Goal: Complete application form

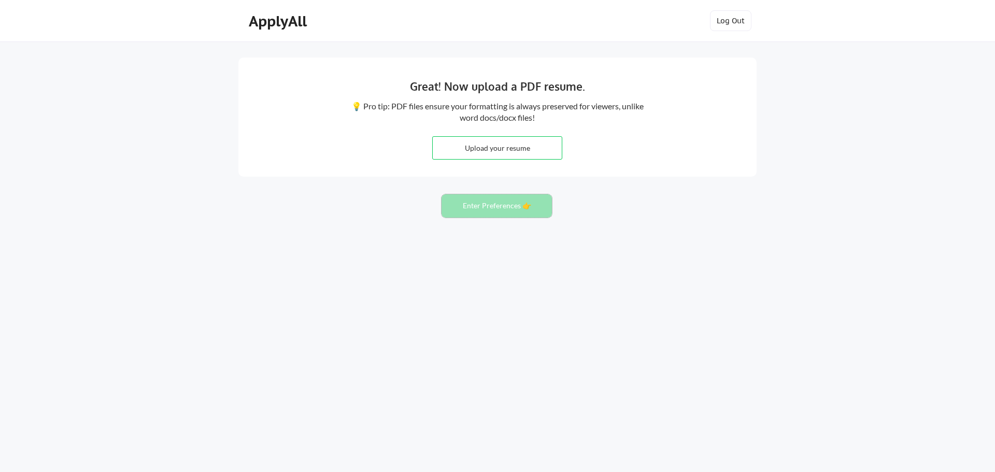
click at [526, 203] on button "Enter Preferences 👉" at bounding box center [497, 205] width 110 height 23
drag, startPoint x: 328, startPoint y: 22, endPoint x: 320, endPoint y: 20, distance: 7.7
click at [320, 20] on div "ApplyAll Log Out" at bounding box center [497, 23] width 518 height 26
drag, startPoint x: 317, startPoint y: 23, endPoint x: 254, endPoint y: 25, distance: 63.3
click at [254, 25] on div "ApplyAll" at bounding box center [279, 20] width 82 height 21
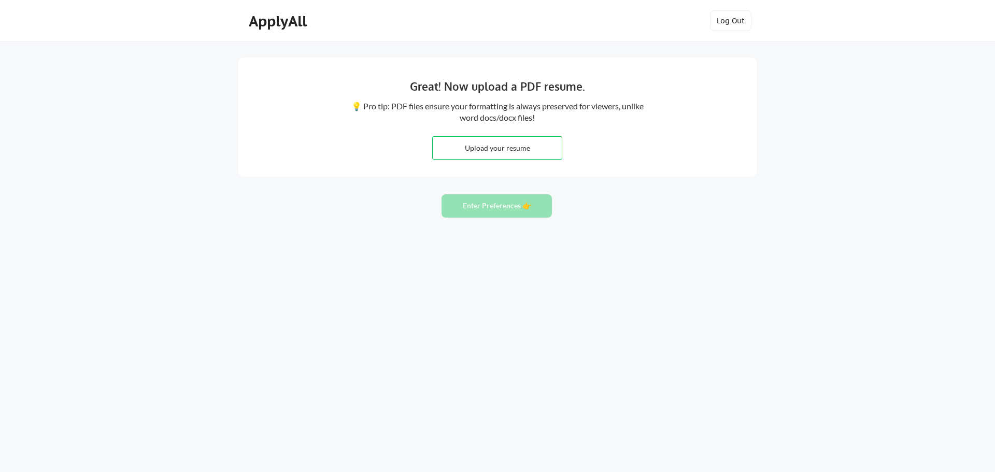
click at [476, 150] on input "file" at bounding box center [497, 148] width 129 height 22
type input "C:\fakepath\CV V Cassigneul.pdf"
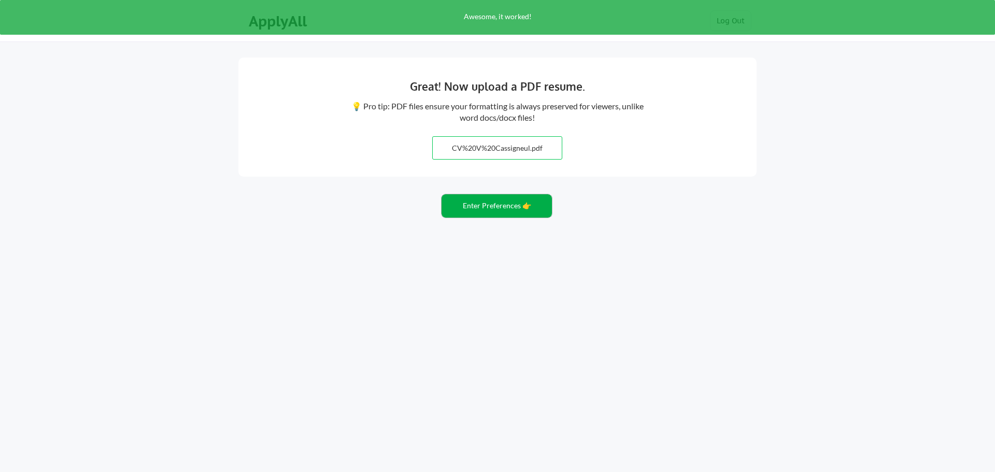
click at [493, 203] on button "Enter Preferences 👉" at bounding box center [497, 205] width 110 height 23
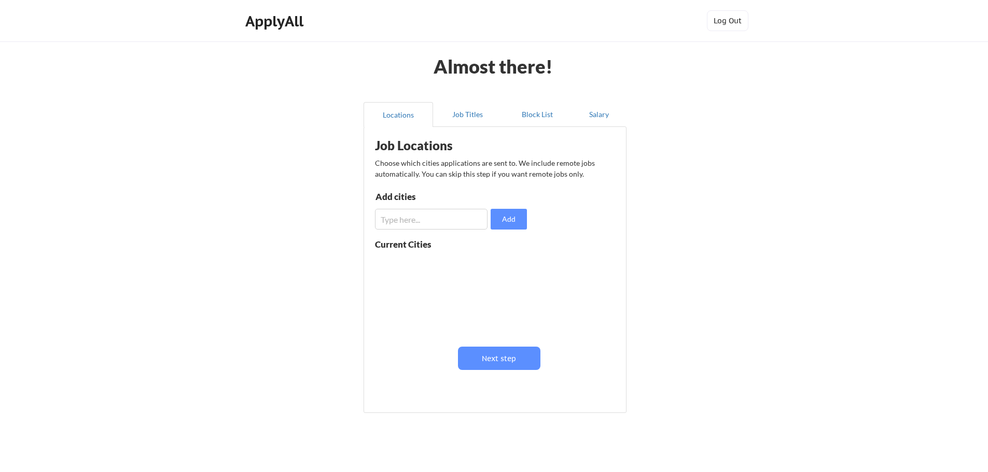
click at [407, 220] on input "input" at bounding box center [431, 219] width 113 height 21
type input "Paris"
click at [504, 223] on button "Add" at bounding box center [508, 219] width 36 height 21
click at [427, 223] on input "input" at bounding box center [431, 219] width 113 height 21
type input "France"
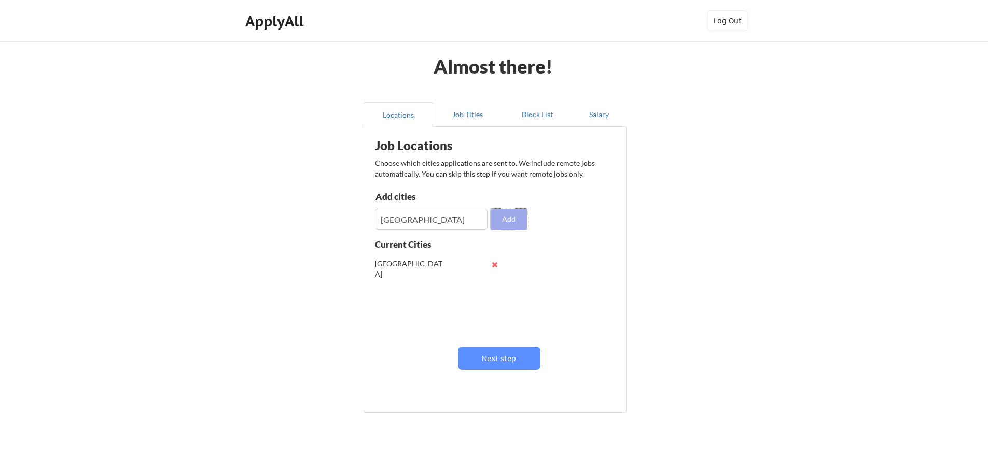
click at [500, 220] on button "Add" at bounding box center [508, 219] width 36 height 21
click at [404, 224] on input "input" at bounding box center [431, 219] width 113 height 21
type input "Europe"
click at [492, 265] on button at bounding box center [495, 265] width 8 height 8
click at [512, 216] on button "Add" at bounding box center [508, 219] width 36 height 21
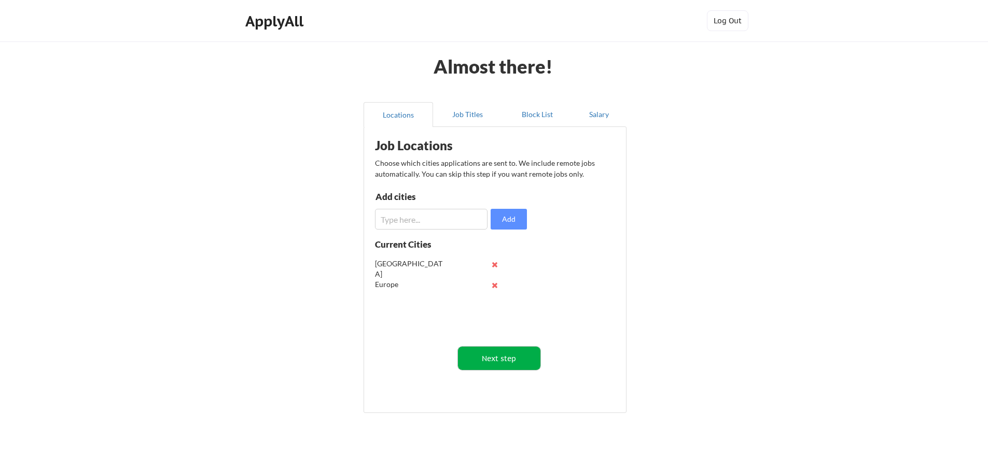
click at [495, 360] on button "Next step" at bounding box center [499, 358] width 82 height 23
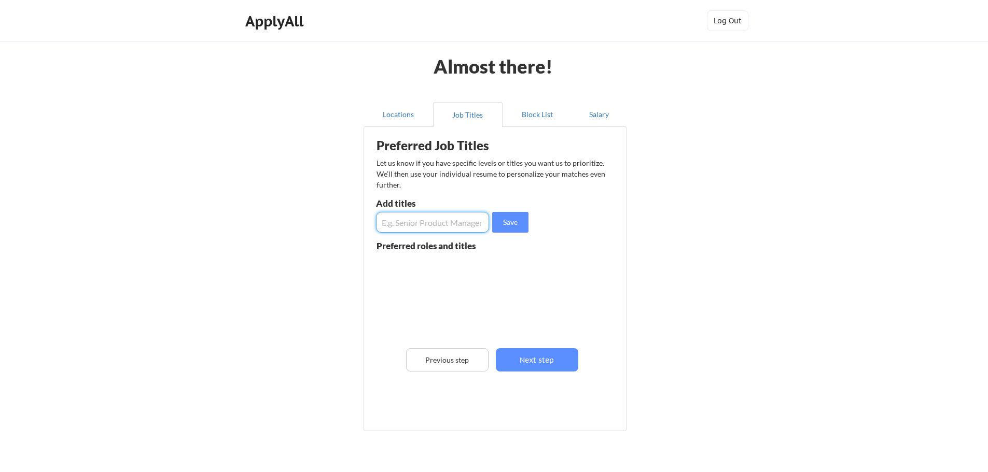
click at [397, 221] on input "input" at bounding box center [432, 222] width 113 height 21
type input "General Manager"
click at [397, 221] on input "input" at bounding box center [432, 222] width 113 height 21
type input "Managing Director"
click at [504, 224] on button "Save" at bounding box center [510, 222] width 36 height 21
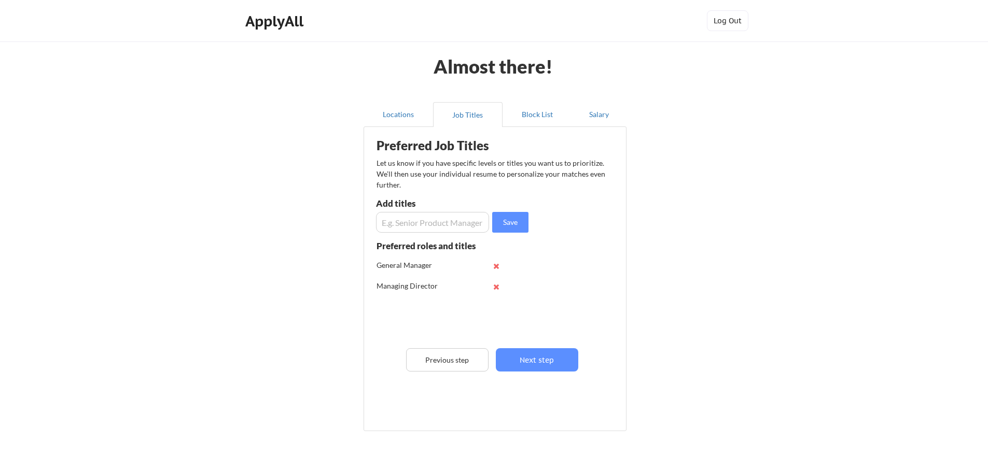
click at [403, 223] on input "input" at bounding box center [432, 222] width 113 height 21
type input "Sales Director"
click at [501, 222] on button "Save" at bounding box center [510, 222] width 36 height 21
click at [526, 360] on button "Next step" at bounding box center [537, 359] width 82 height 23
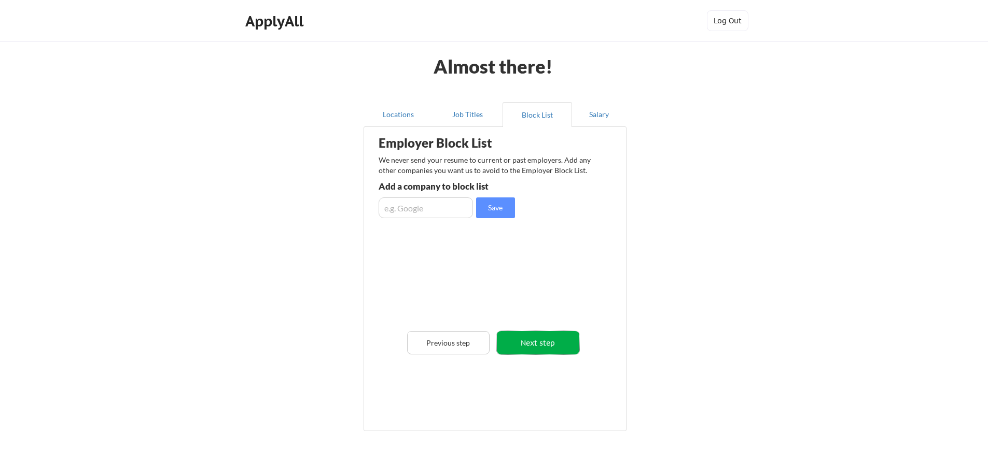
click at [523, 345] on button "Next step" at bounding box center [538, 342] width 82 height 23
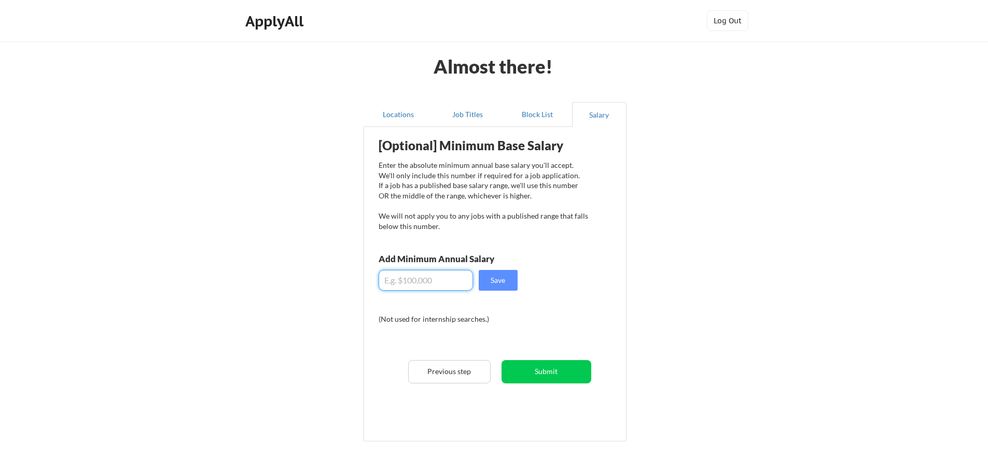
click at [384, 284] on input "input" at bounding box center [425, 280] width 94 height 21
type input "$150,000"
click at [498, 279] on button "Save" at bounding box center [498, 280] width 39 height 21
click at [542, 370] on button "Submit" at bounding box center [546, 371] width 90 height 23
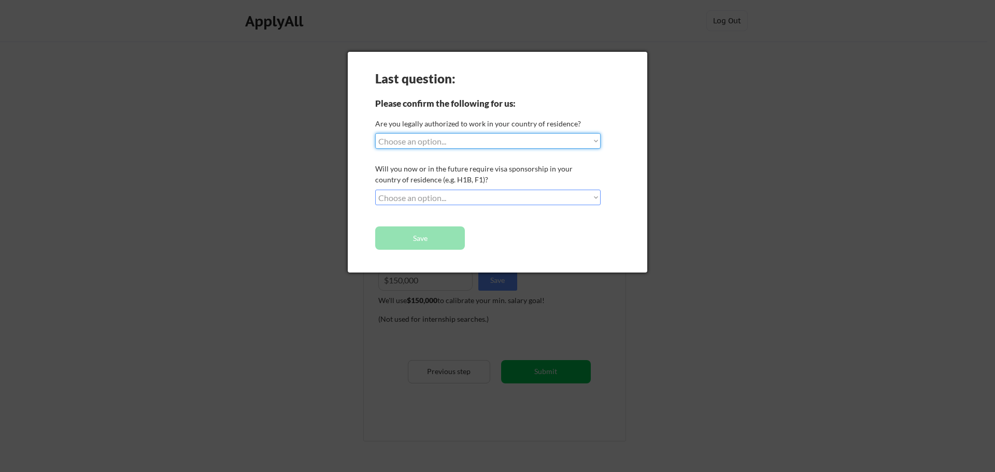
click at [425, 136] on select "Choose an option... Yes, I am a US Citizen Yes, I am a Canadian Citizen Yes, I …" at bounding box center [488, 141] width 226 height 16
select select ""yes__i_am_here_on_a_visa__h1b__opt__etc__""
click at [375, 133] on select "Choose an option... Yes, I am a US Citizen Yes, I am a Canadian Citizen Yes, I …" at bounding box center [488, 141] width 226 height 16
click at [423, 198] on select "Choose an option... No, I will not need sponsorship Yes, I will need sponsorship" at bounding box center [488, 198] width 226 height 16
select select ""yes__i_will_need_sponsorship""
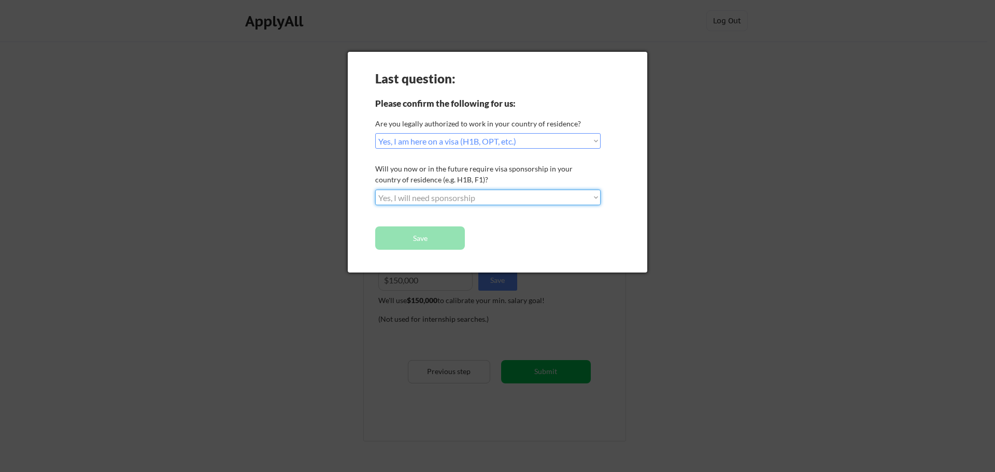
click at [375, 190] on select "Choose an option... No, I will not need sponsorship Yes, I will need sponsorship" at bounding box center [488, 198] width 226 height 16
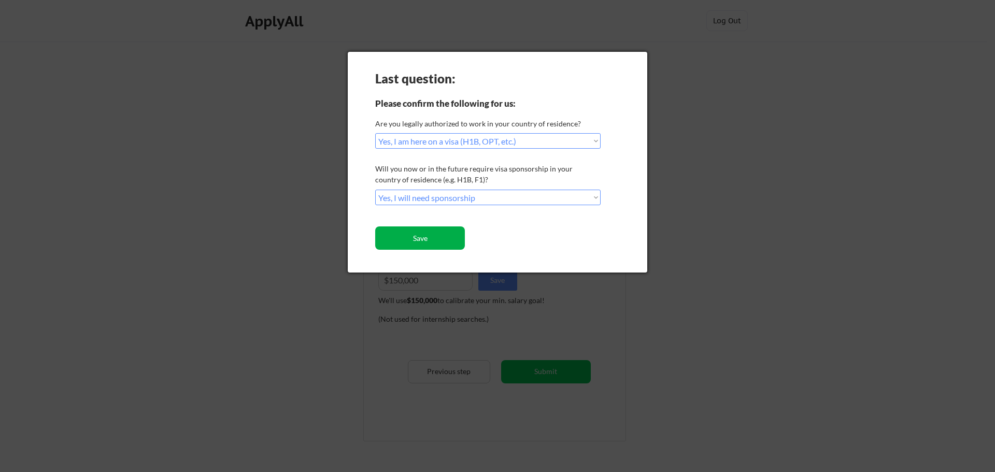
click at [425, 240] on button "Save" at bounding box center [420, 238] width 90 height 23
